Goal: Navigation & Orientation: Find specific page/section

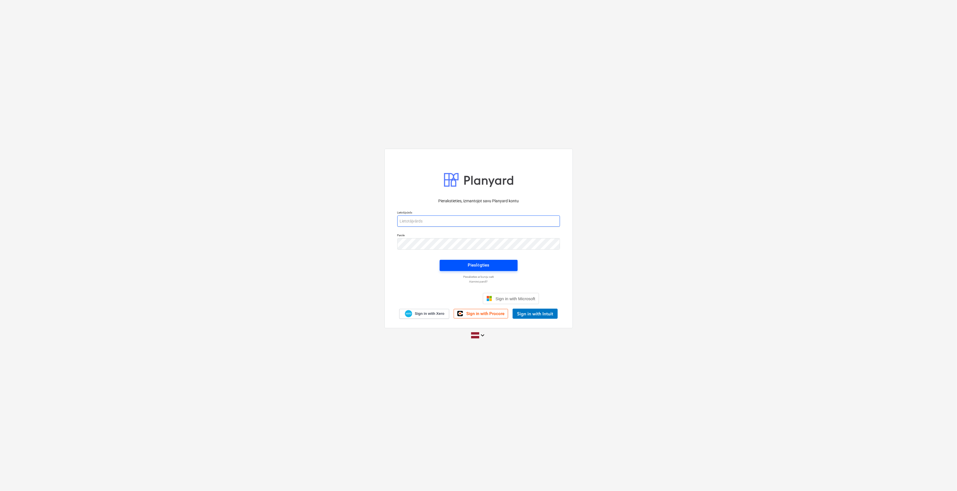
type input "[PERSON_NAME][EMAIL_ADDRESS][DOMAIN_NAME]"
click at [472, 263] on div "Pieslēgties" at bounding box center [478, 264] width 21 height 7
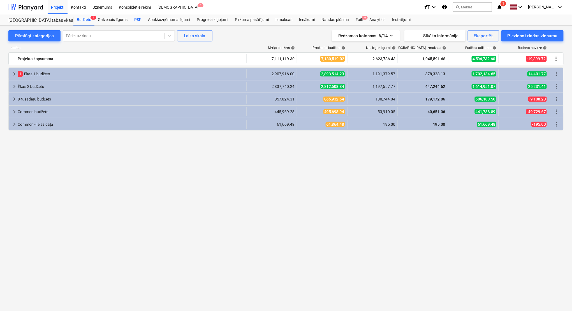
click at [140, 20] on div "PSF" at bounding box center [138, 19] width 14 height 11
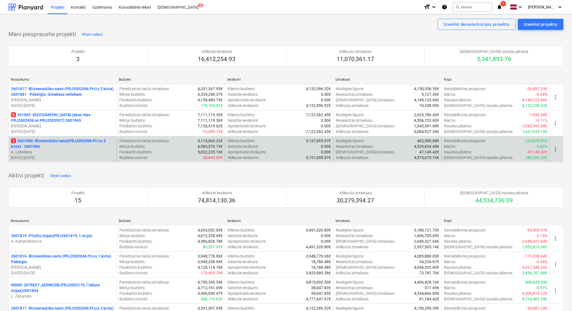
click at [54, 146] on p "1 2601984 - Blūmendāles nami(PRJ2002096 Prūšu 3 kārta) - 2601984" at bounding box center [63, 143] width 104 height 11
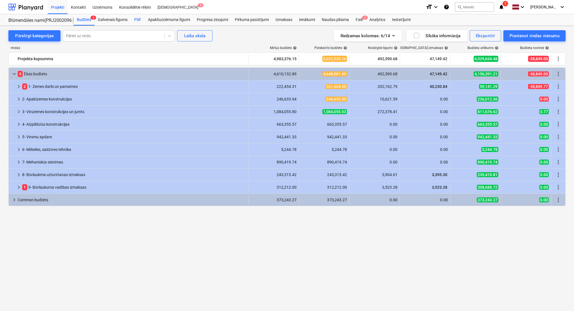
click at [138, 18] on div "PSF" at bounding box center [138, 19] width 14 height 11
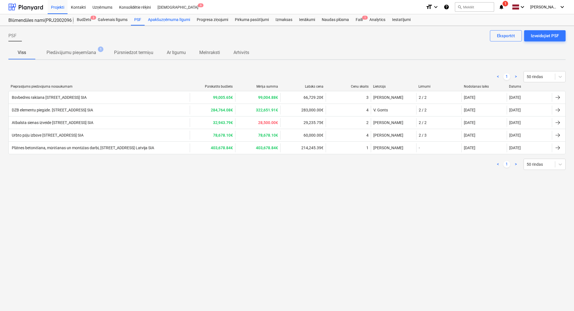
click at [164, 18] on div "Apakšuzņēmuma līgumi" at bounding box center [169, 19] width 49 height 11
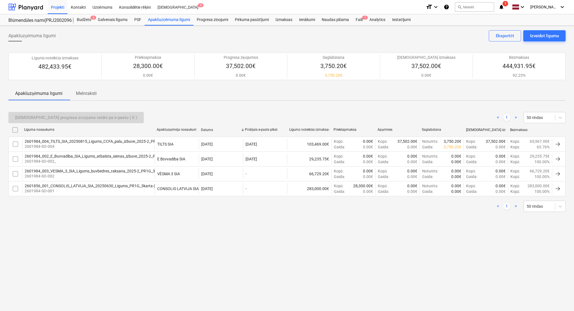
click at [124, 159] on p "2601984-SO-002_" at bounding box center [107, 162] width 164 height 6
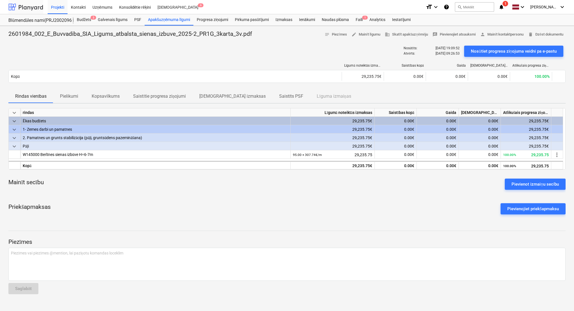
click at [29, 7] on div at bounding box center [25, 7] width 35 height 14
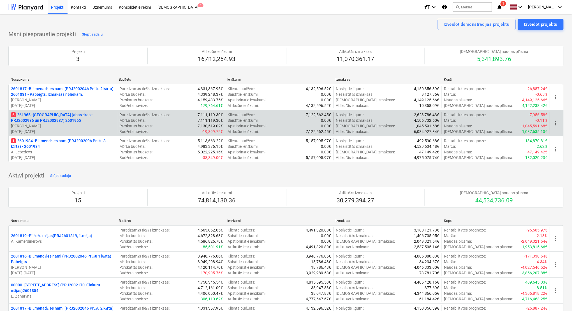
click at [83, 117] on p "6 261965 - [GEOGRAPHIC_DATA] (abas ēkas - PRJ2002936 un PRJ2002937) 2601965" at bounding box center [63, 117] width 104 height 11
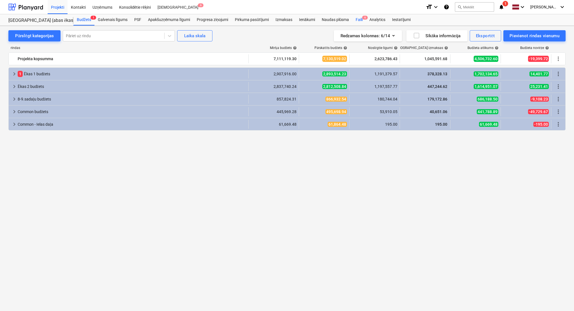
click at [357, 18] on div "Faili 6" at bounding box center [359, 19] width 14 height 11
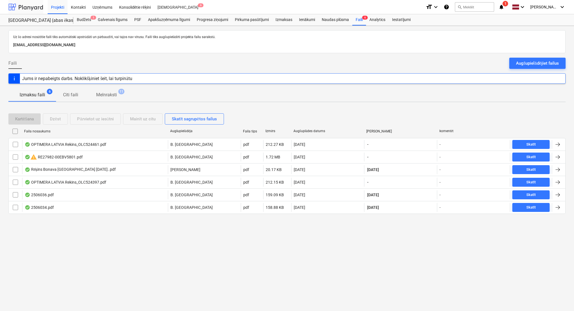
click at [27, 6] on div at bounding box center [25, 7] width 35 height 14
